Goal: Information Seeking & Learning: Understand process/instructions

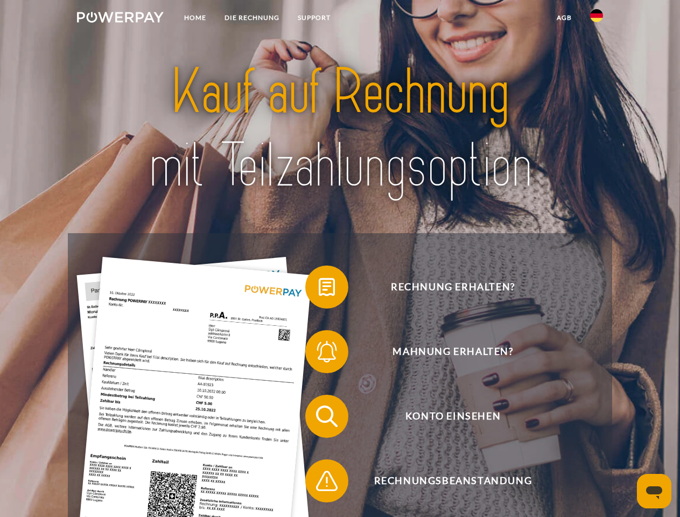
click at [120, 19] on img at bounding box center [120, 17] width 87 height 11
click at [596, 19] on img at bounding box center [596, 15] width 13 height 13
click at [564, 18] on link "agb" at bounding box center [563, 17] width 33 height 19
click at [319, 289] on span at bounding box center [311, 287] width 54 height 54
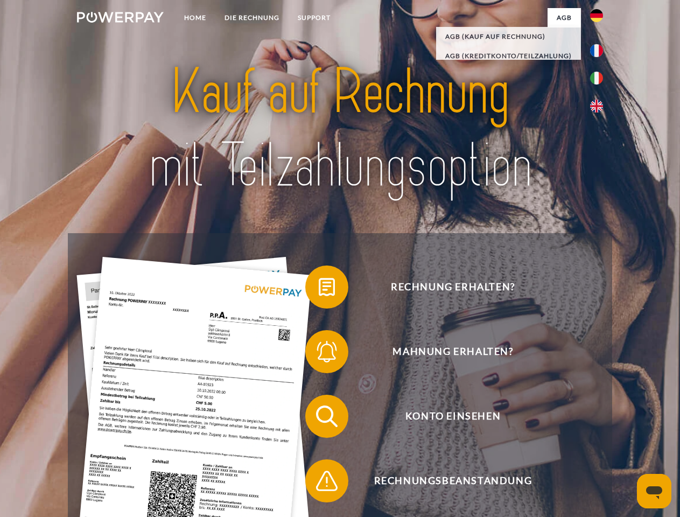
click at [319, 354] on span at bounding box center [311, 352] width 54 height 54
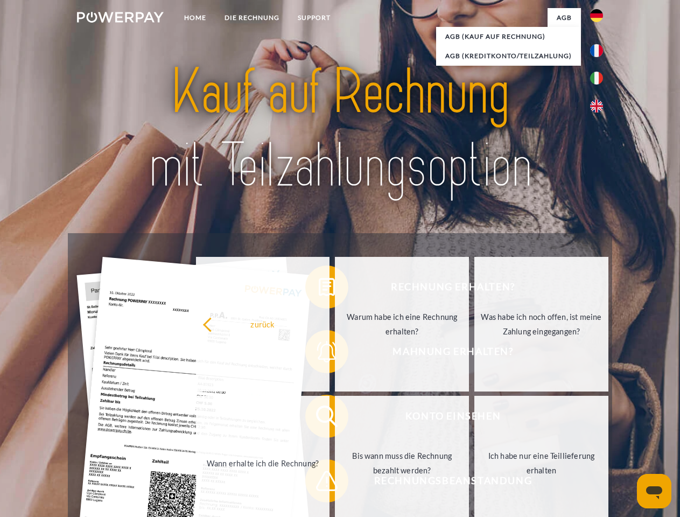
click at [335, 418] on link "Bis wann muss die Rechnung bezahlt werden?" at bounding box center [402, 463] width 134 height 135
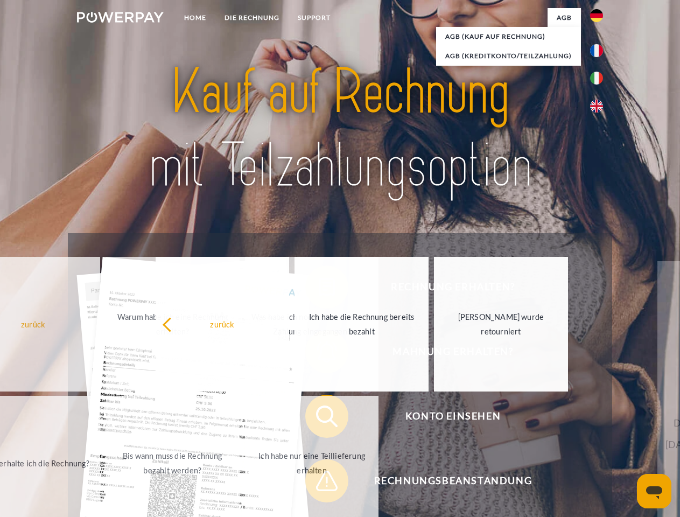
click at [319, 483] on span at bounding box center [311, 481] width 54 height 54
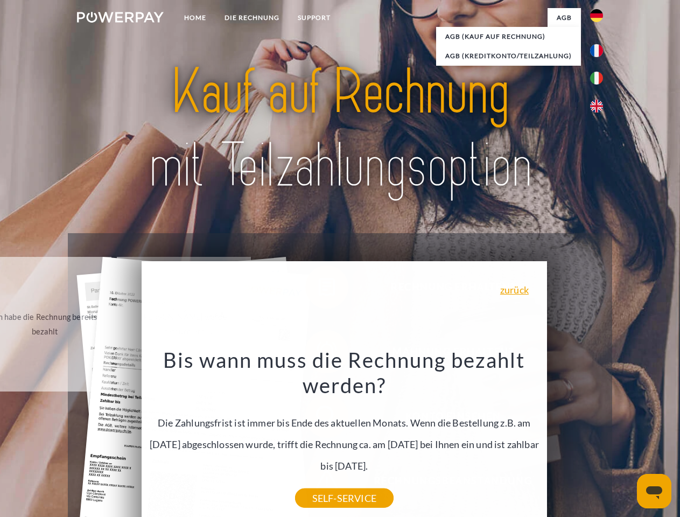
click at [654, 491] on icon "Messaging-Fenster öffnen" at bounding box center [654, 492] width 16 height 13
